Goal: Transaction & Acquisition: Book appointment/travel/reservation

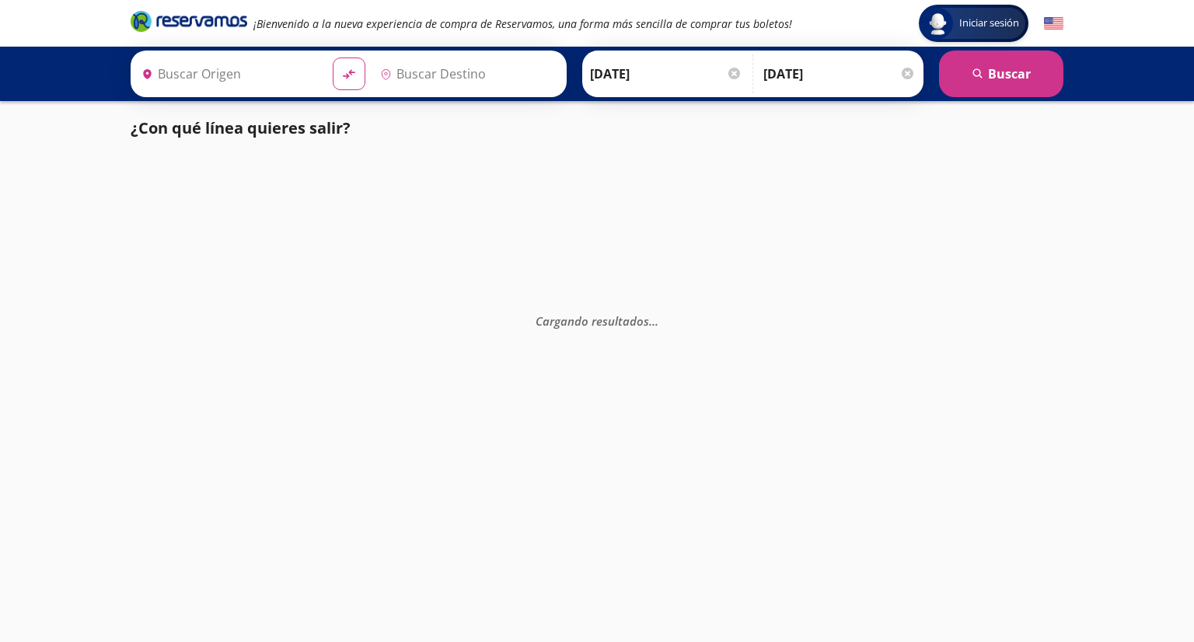
type input "[PERSON_NAME] de Querétaro, [GEOGRAPHIC_DATA]"
type input "Toluca, [GEOGRAPHIC_DATA]"
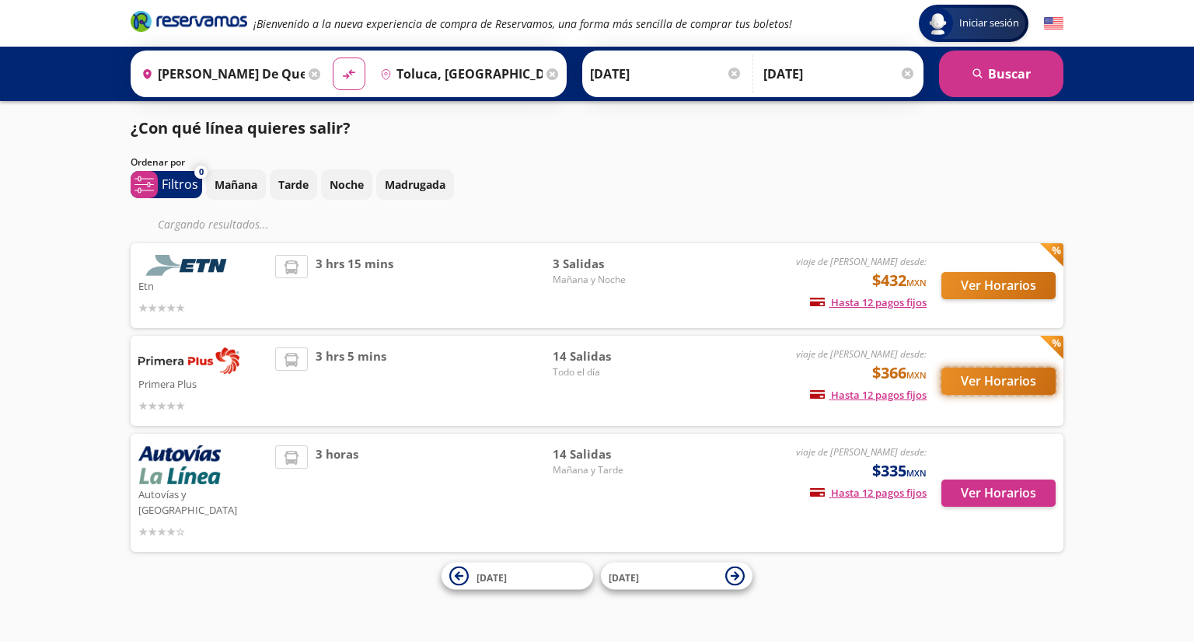
click at [1004, 383] on button "Ver Horarios" at bounding box center [998, 381] width 114 height 27
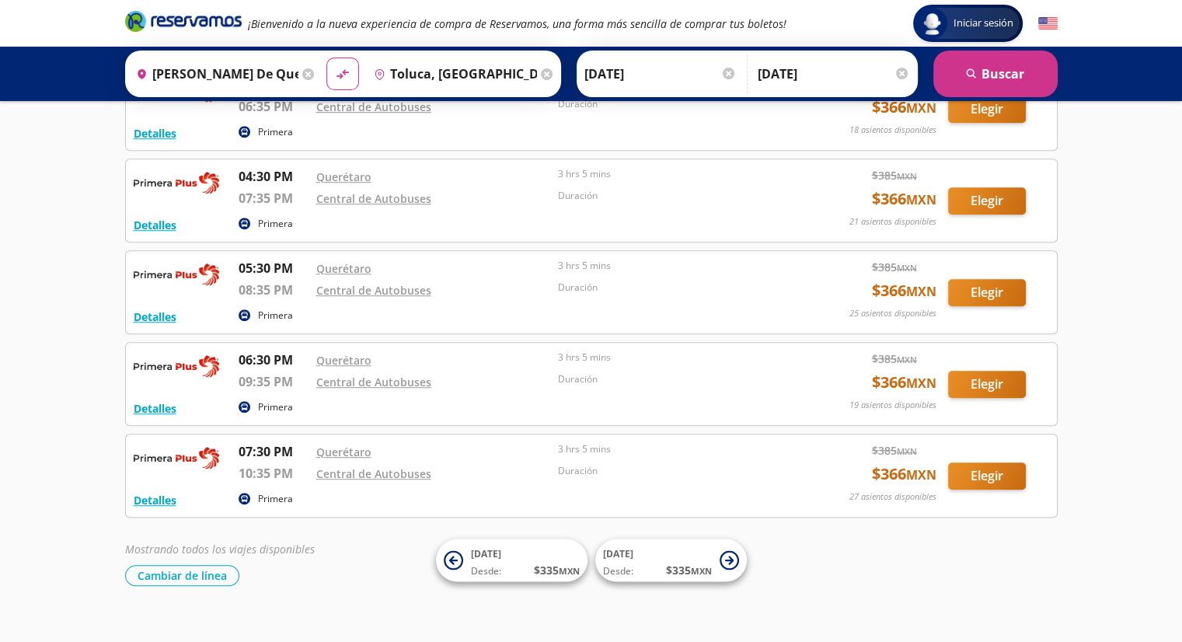
scroll to position [945, 0]
click at [999, 470] on button "Elegir" at bounding box center [987, 475] width 78 height 27
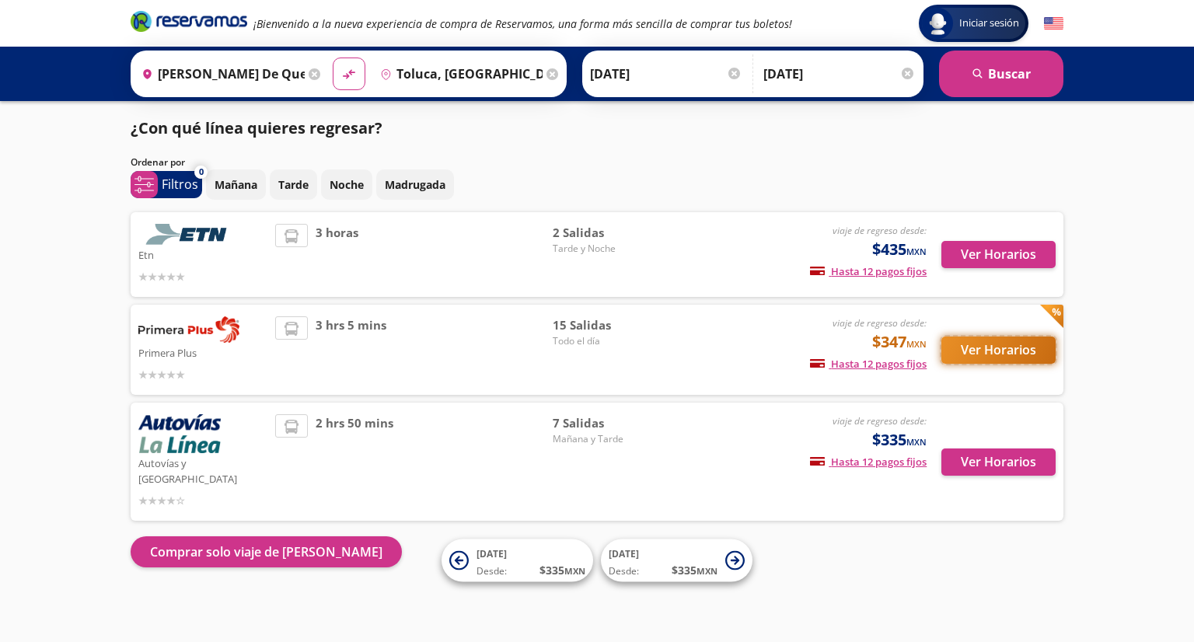
click at [1000, 351] on button "Ver Horarios" at bounding box center [998, 350] width 114 height 27
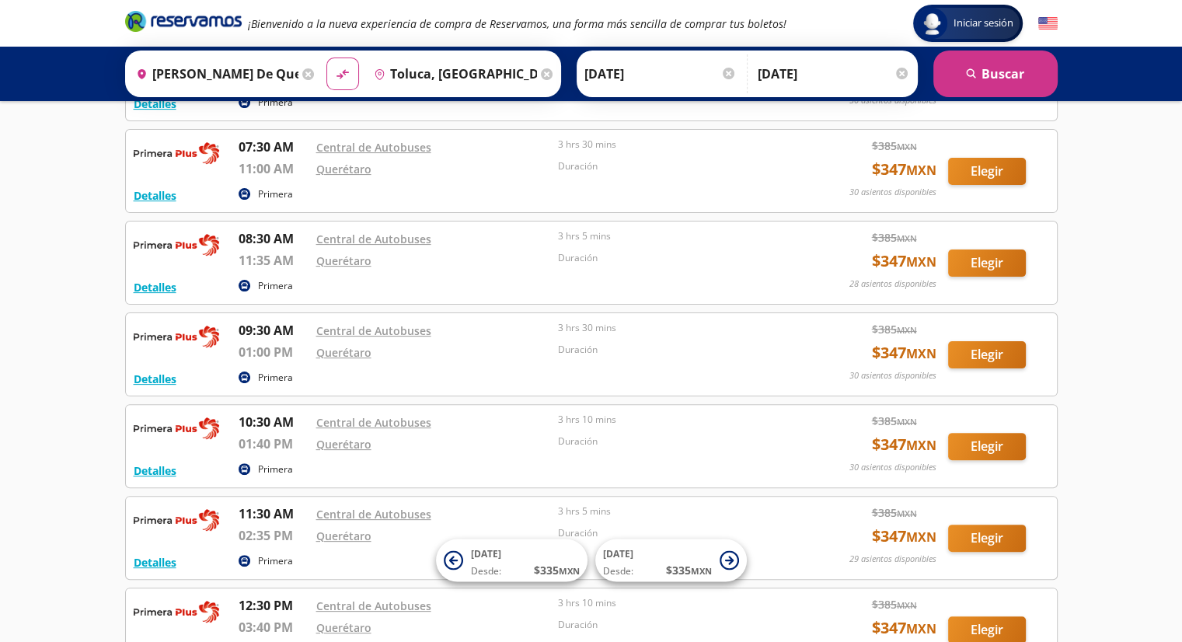
scroll to position [337, 0]
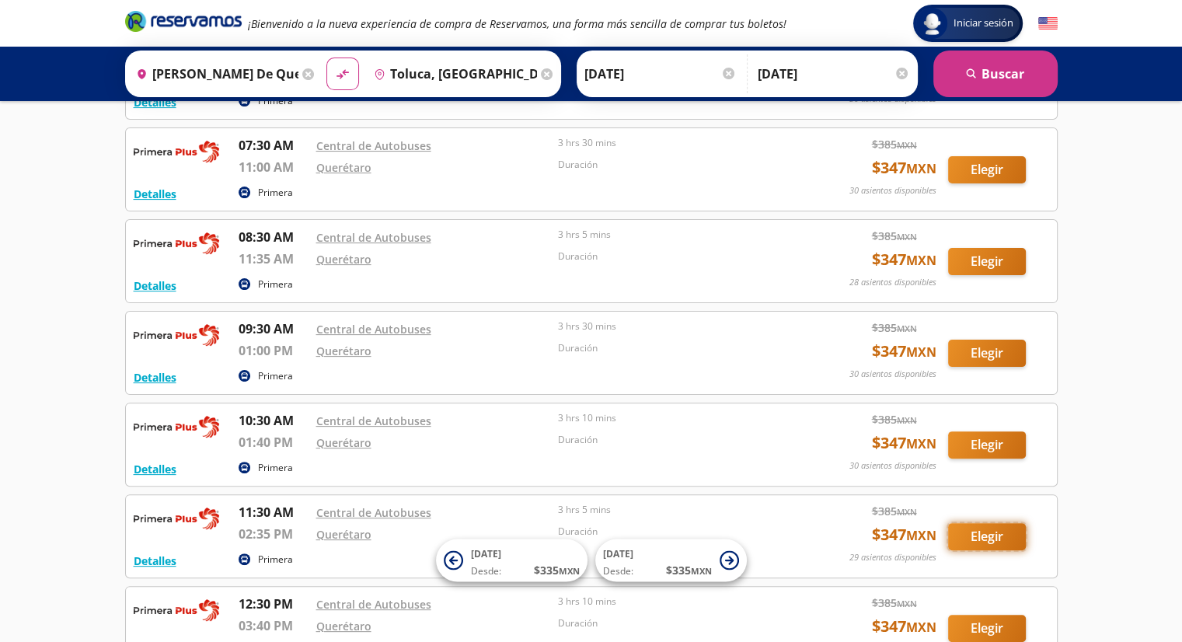
click at [992, 532] on button "Elegir" at bounding box center [987, 536] width 78 height 27
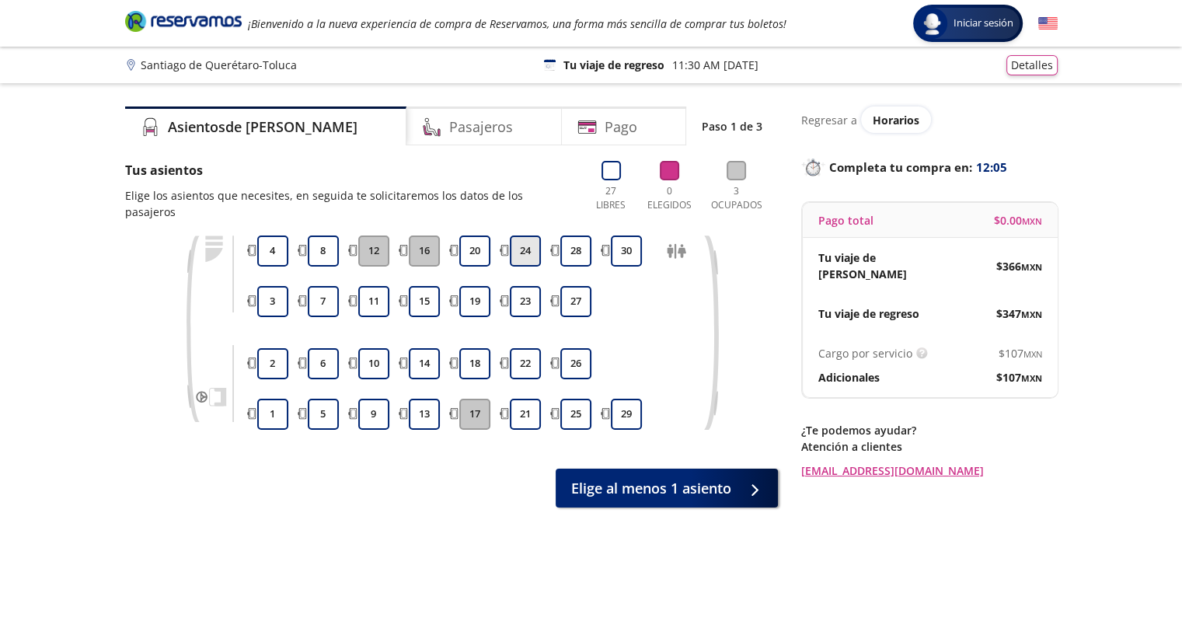
click at [532, 235] on button "24" at bounding box center [525, 250] width 31 height 31
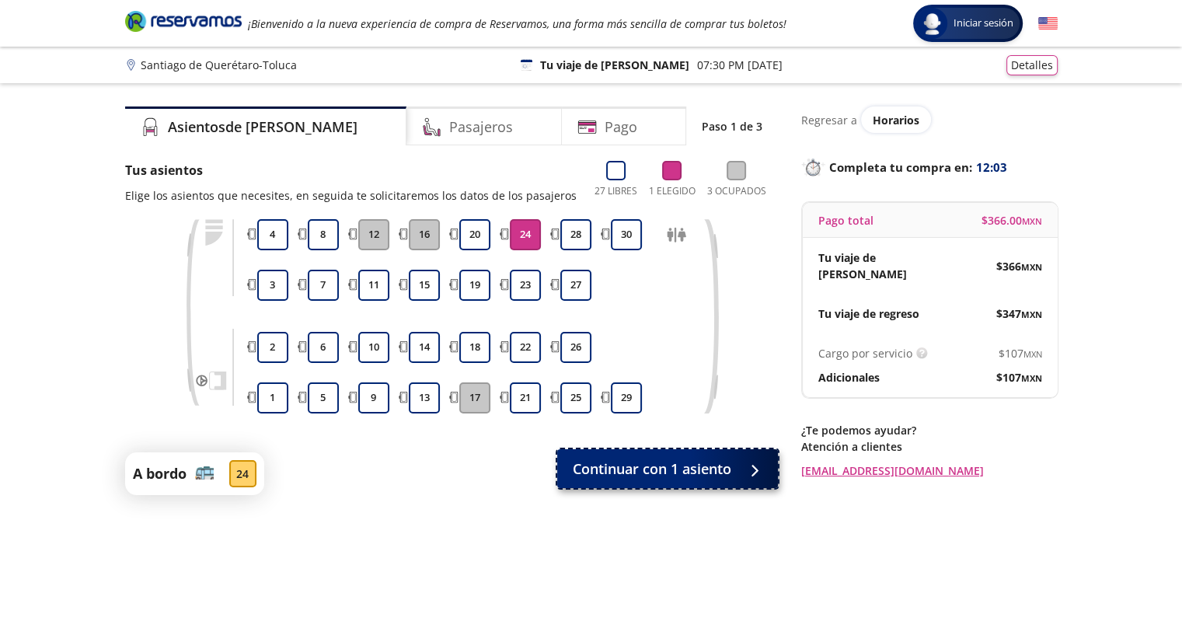
click at [700, 467] on span "Continuar con 1 asiento" at bounding box center [652, 469] width 159 height 21
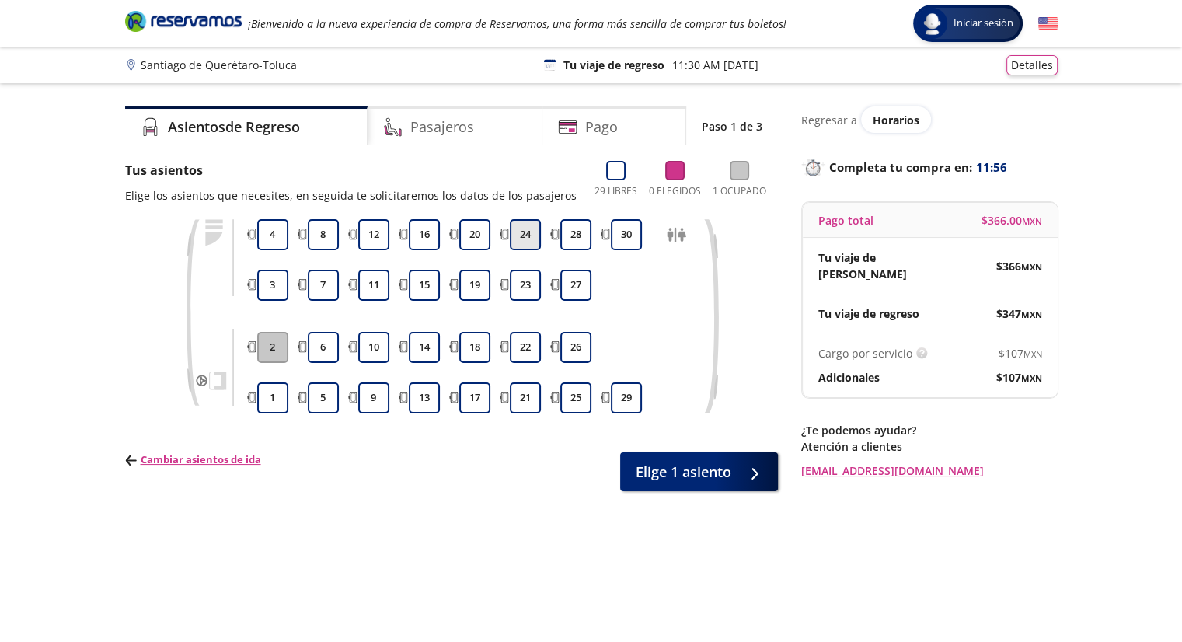
click at [521, 234] on button "24" at bounding box center [525, 234] width 31 height 31
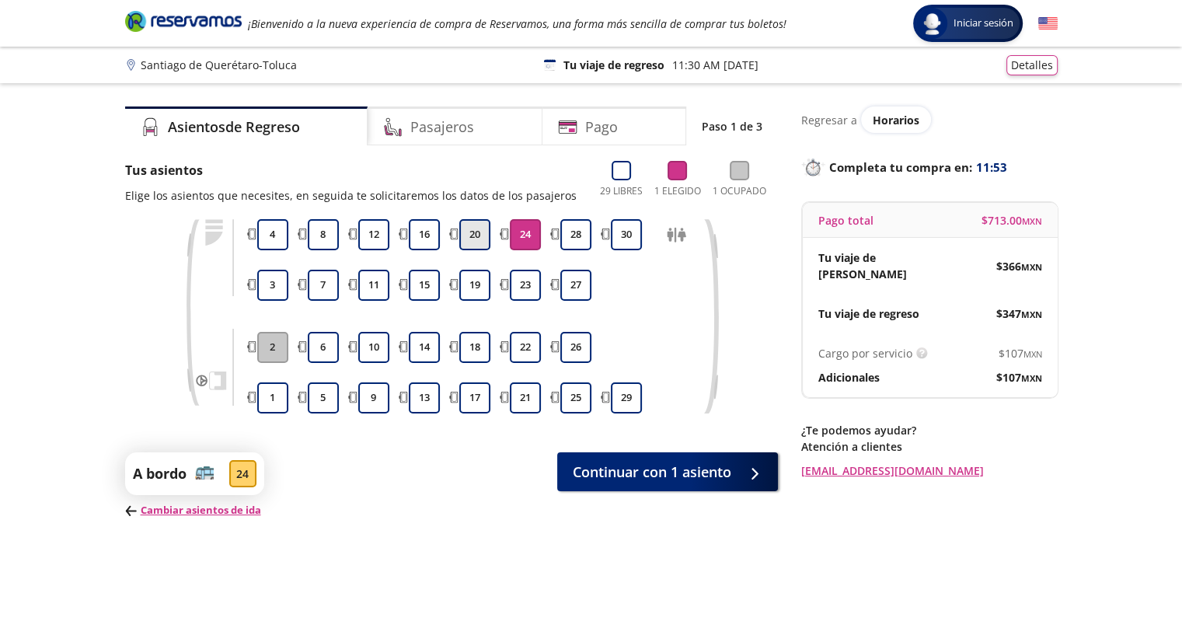
click at [473, 230] on button "20" at bounding box center [474, 234] width 31 height 31
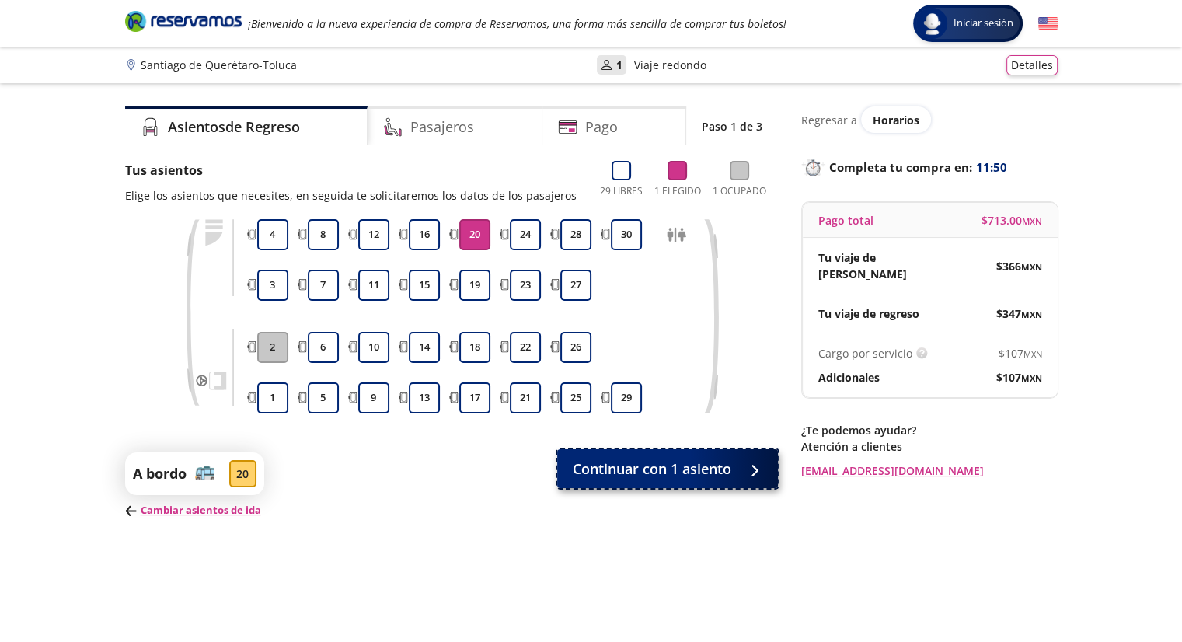
click at [667, 477] on span "Continuar con 1 asiento" at bounding box center [652, 469] width 159 height 21
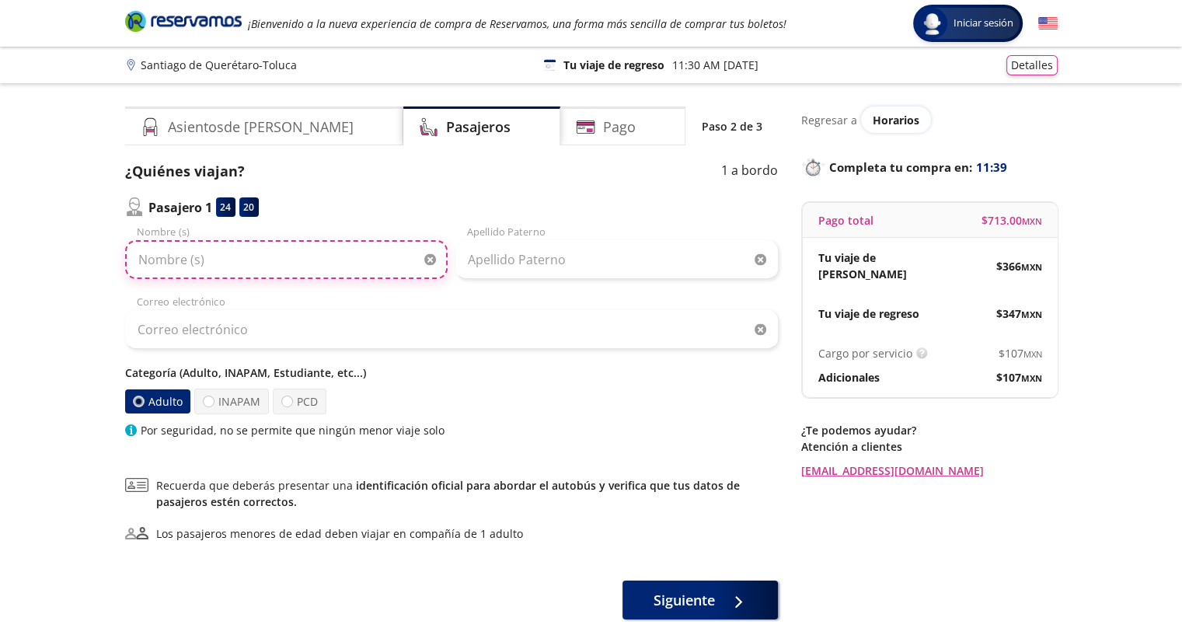
click at [342, 260] on input "Nombre (s)" at bounding box center [286, 259] width 323 height 39
type input "E"
type input "[PERSON_NAME]"
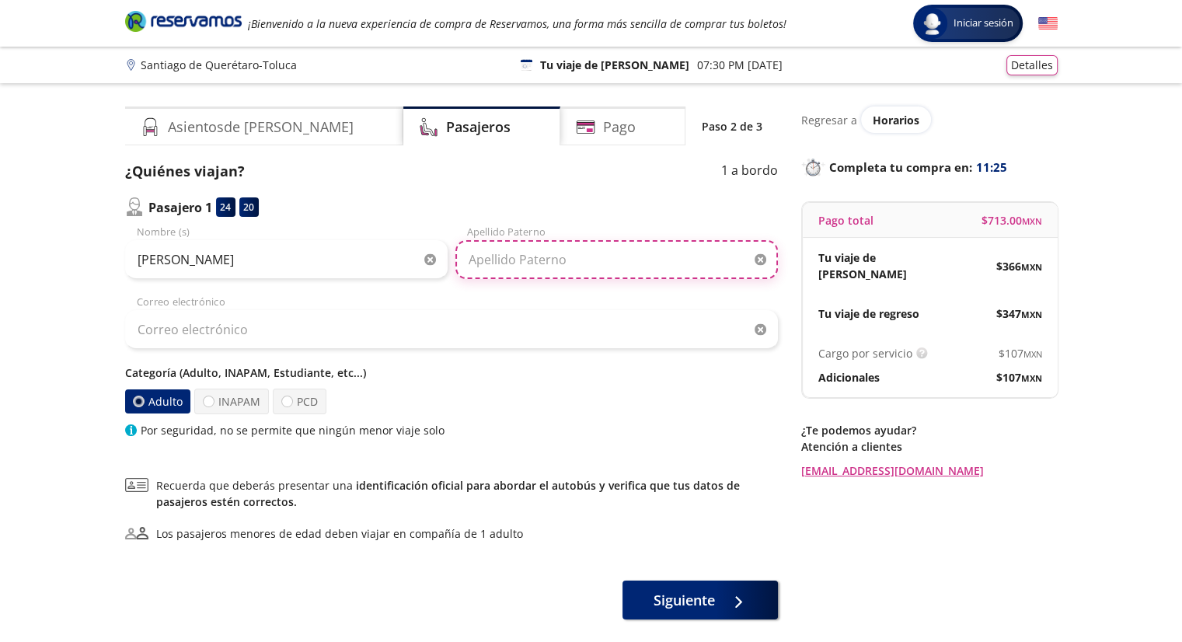
click at [556, 277] on input "Apellido Paterno" at bounding box center [616, 259] width 323 height 39
type input "Sequelis"
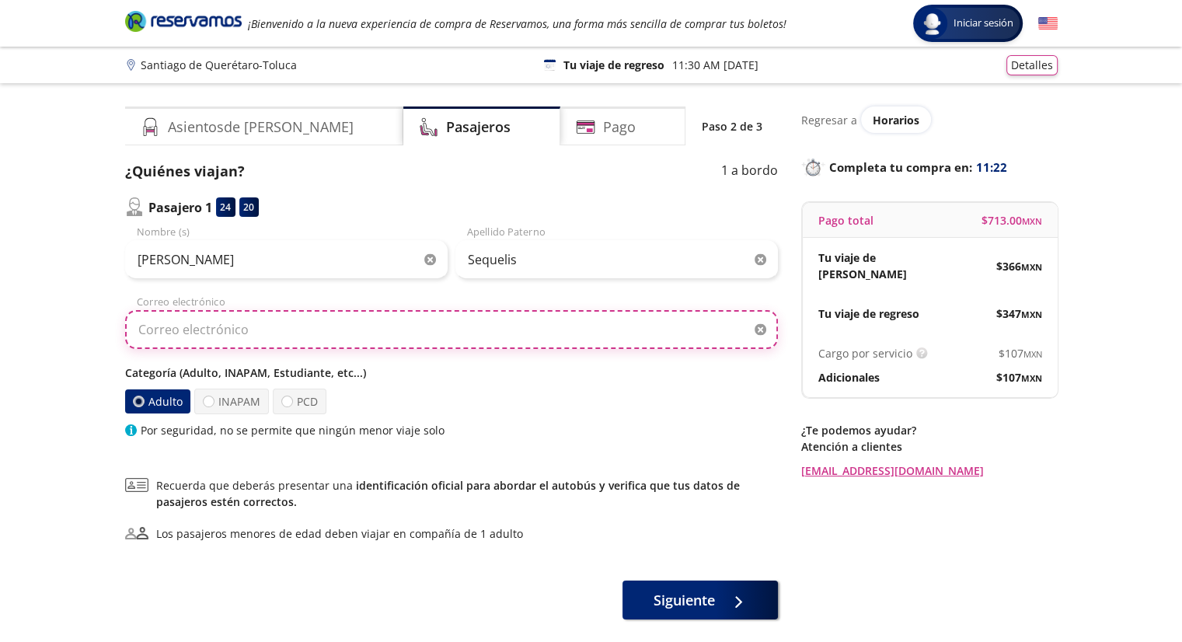
click at [466, 323] on input "Correo electrónico" at bounding box center [451, 329] width 653 height 39
type input "[EMAIL_ADDRESS][DOMAIN_NAME]"
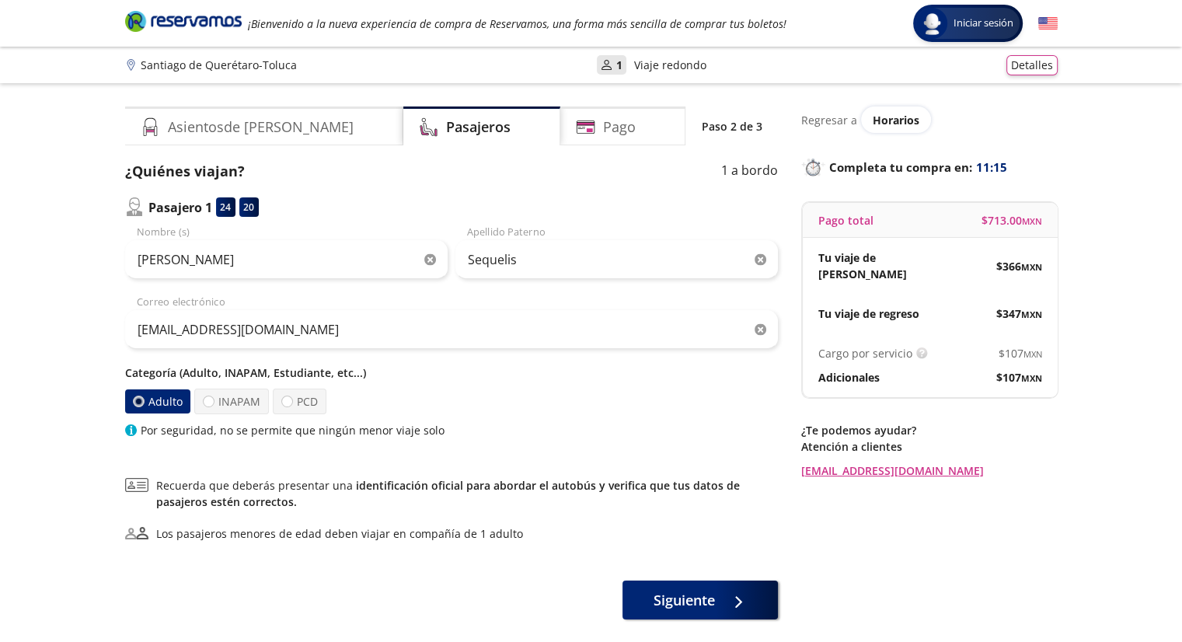
click at [501, 392] on div "Adulto INAPAM PCD" at bounding box center [451, 402] width 653 height 26
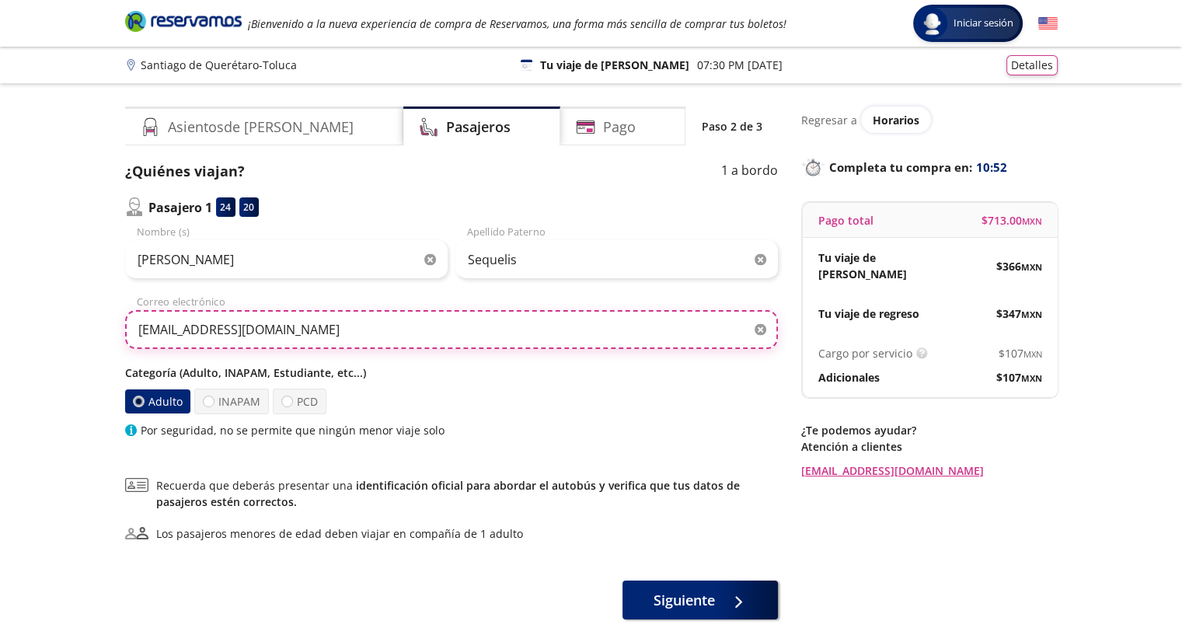
click at [654, 330] on input "[EMAIL_ADDRESS][DOMAIN_NAME]" at bounding box center [451, 329] width 653 height 39
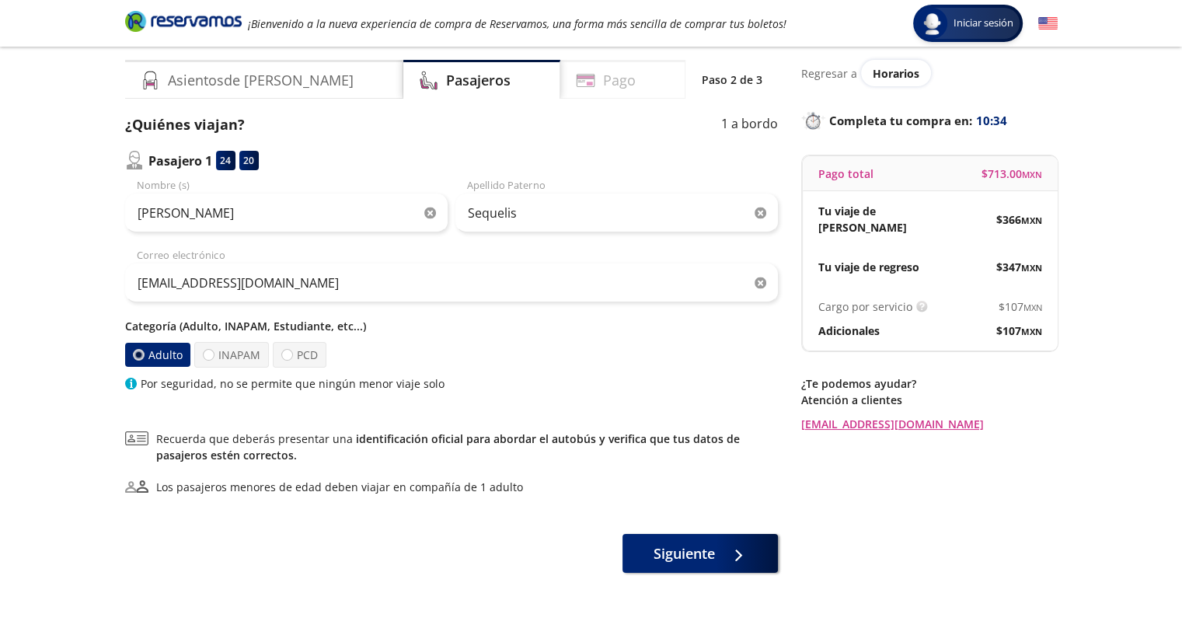
click at [603, 88] on h4 "Pago" at bounding box center [619, 80] width 33 height 21
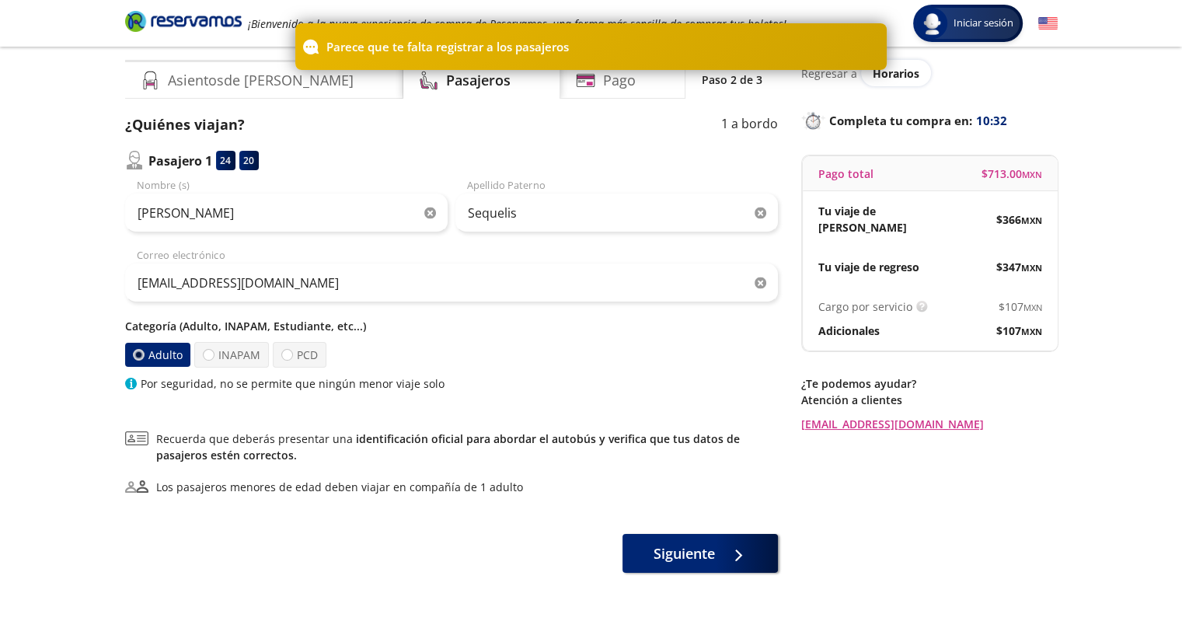
scroll to position [0, 0]
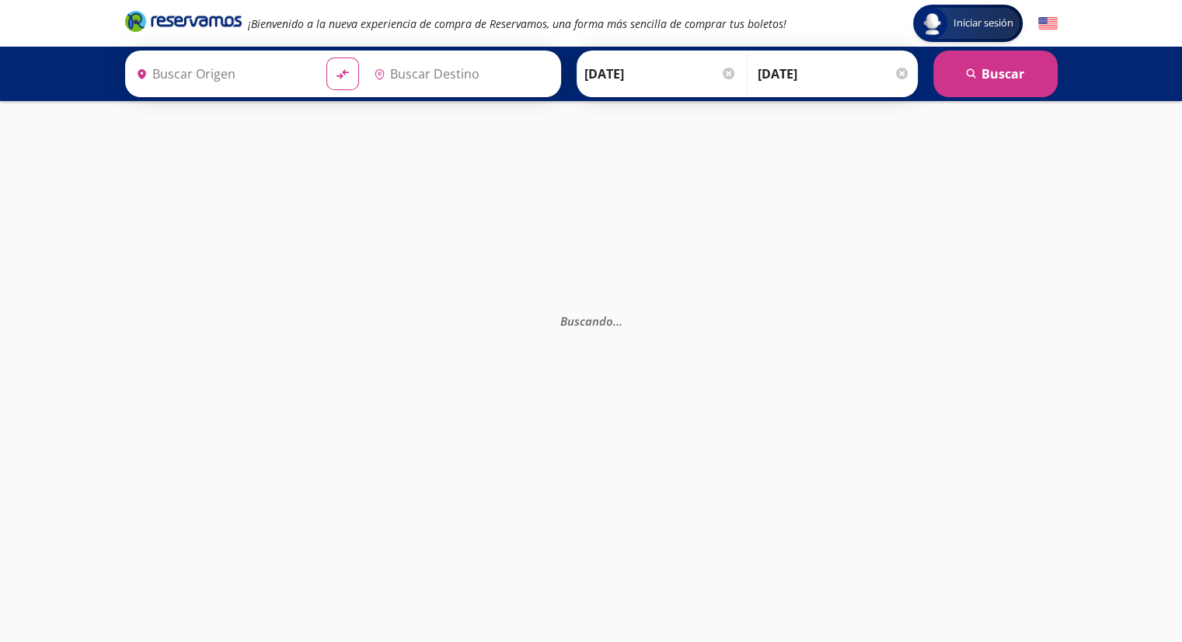
type input "[PERSON_NAME] de Querétaro, [GEOGRAPHIC_DATA]"
type input "Toluca, [GEOGRAPHIC_DATA]"
